Goal: Entertainment & Leisure: Consume media (video, audio)

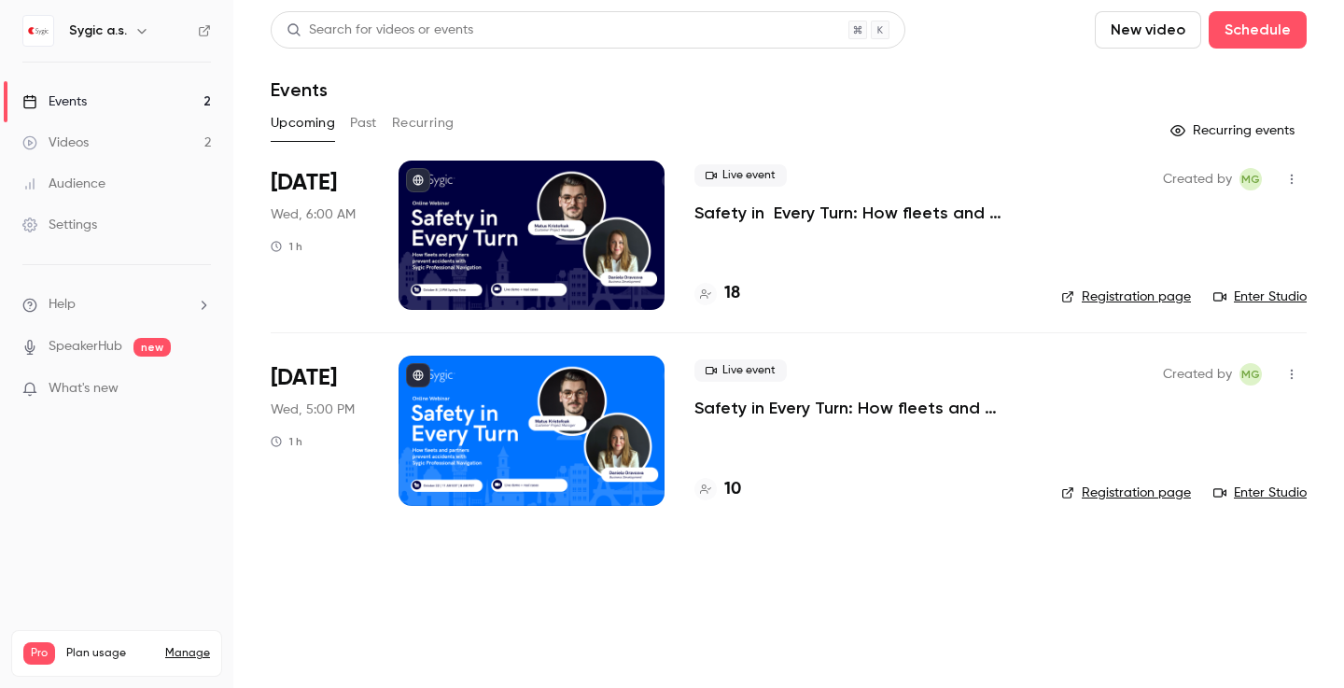
click at [60, 136] on div "Videos" at bounding box center [55, 142] width 66 height 19
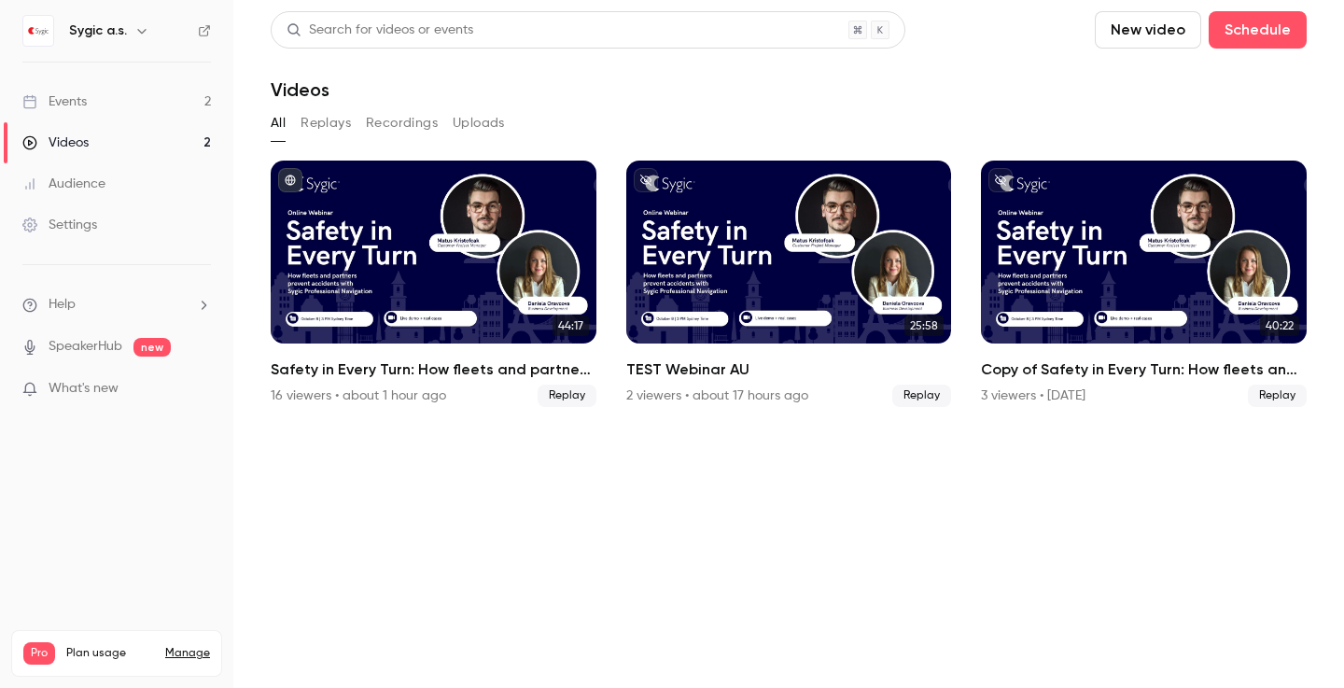
click at [50, 93] on div "Events" at bounding box center [54, 101] width 64 height 19
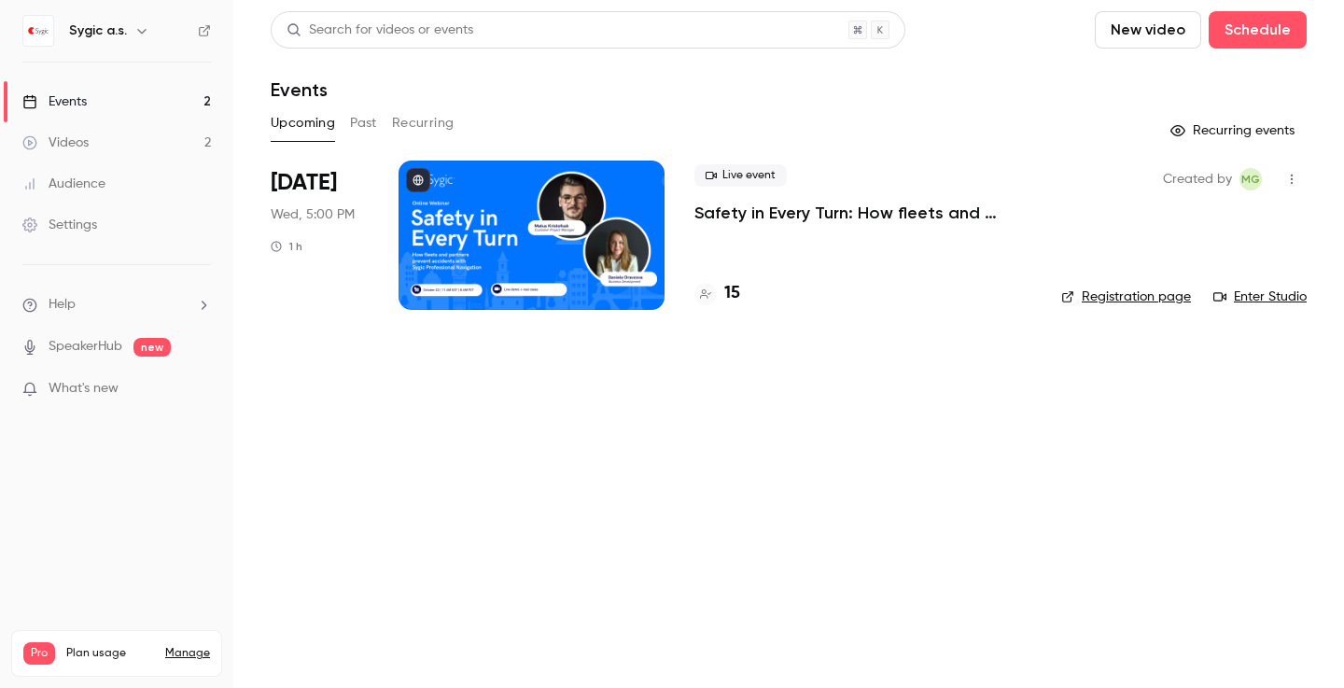
click at [358, 126] on button "Past" at bounding box center [363, 123] width 27 height 30
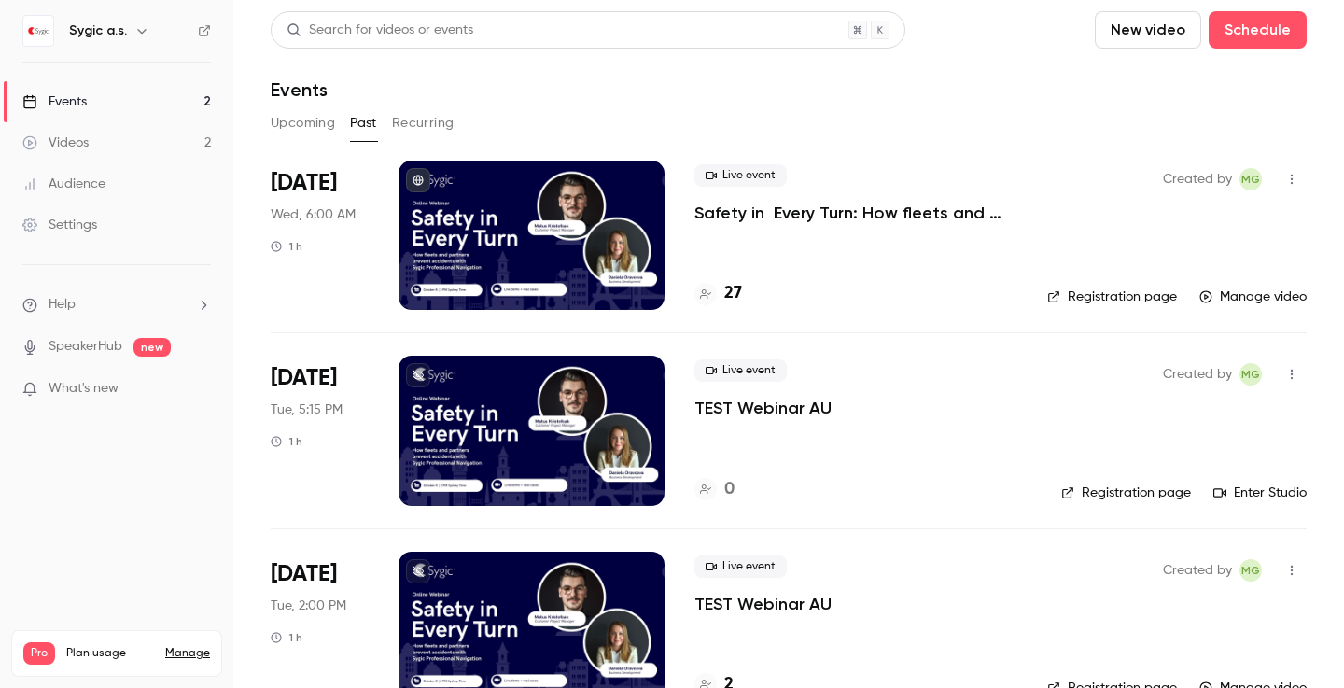
click at [293, 134] on button "Upcoming" at bounding box center [303, 123] width 64 height 30
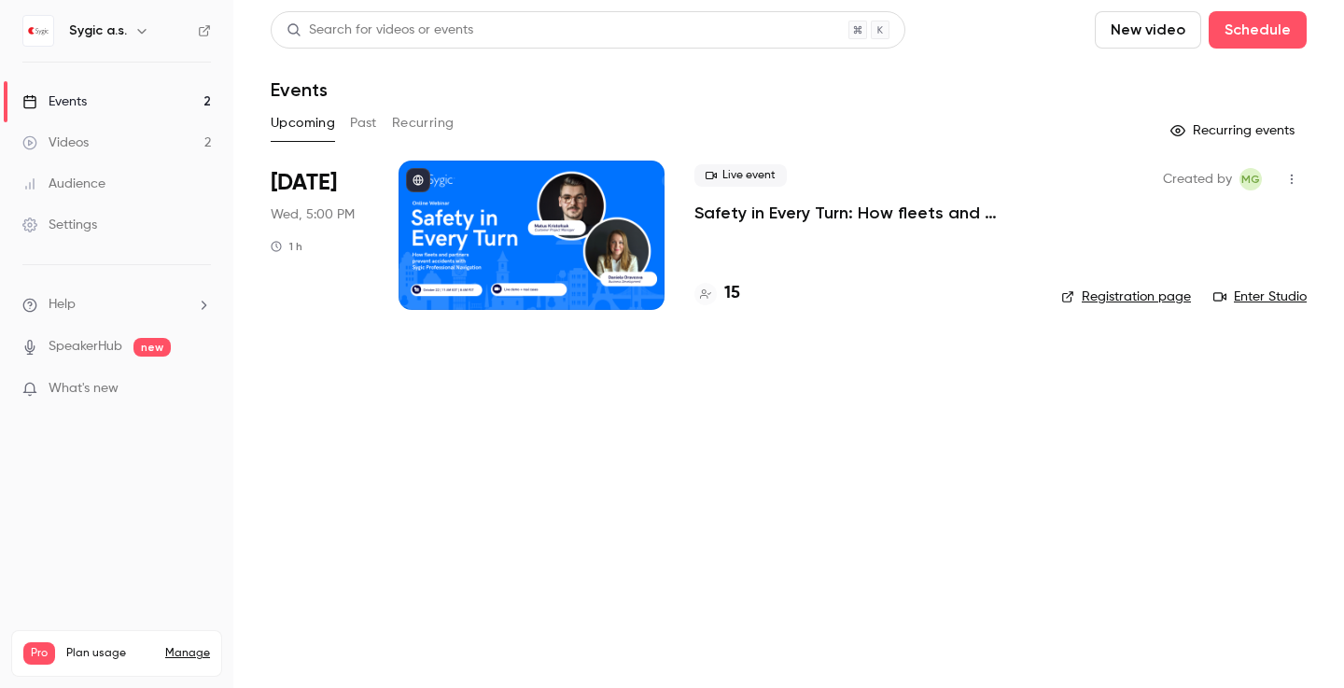
click at [370, 134] on button "Past" at bounding box center [363, 123] width 27 height 30
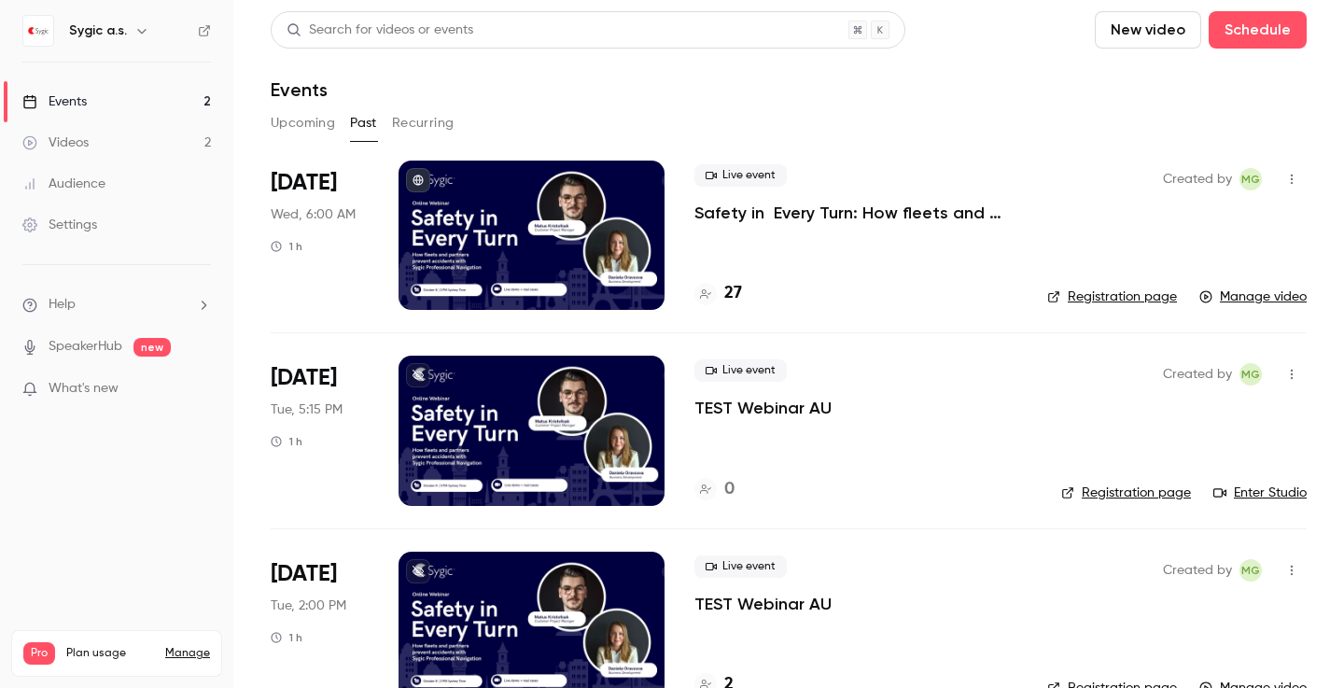
click at [743, 213] on p "Safety in Every Turn: How fleets and partners prevent accidents with Sygic Prof…" at bounding box center [855, 213] width 323 height 22
